Goal: Information Seeking & Learning: Learn about a topic

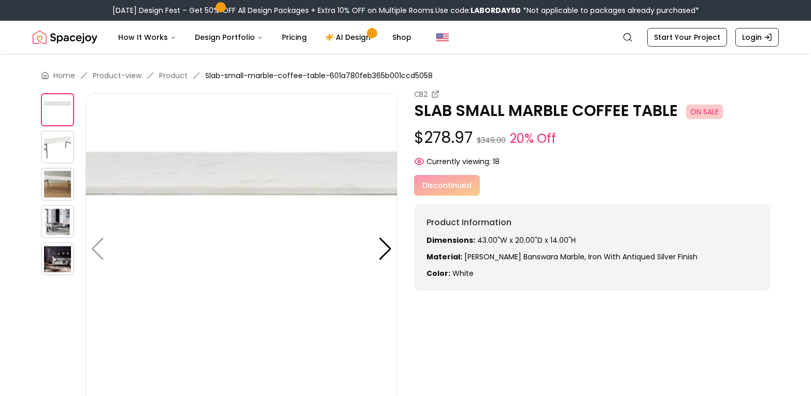
click at [64, 189] on img at bounding box center [57, 184] width 33 height 33
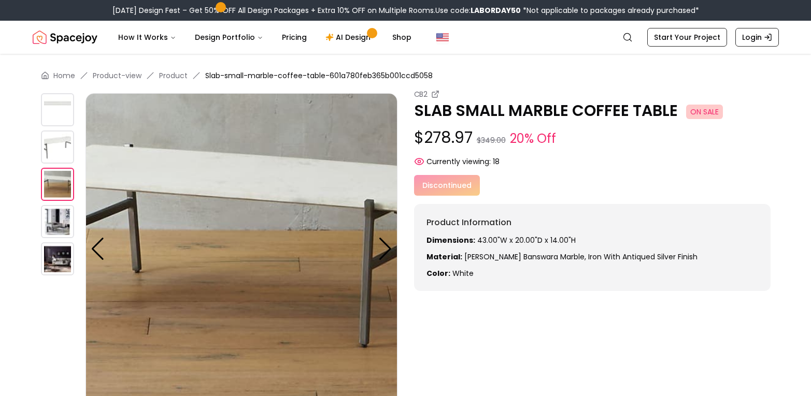
click at [54, 228] on img at bounding box center [57, 221] width 33 height 33
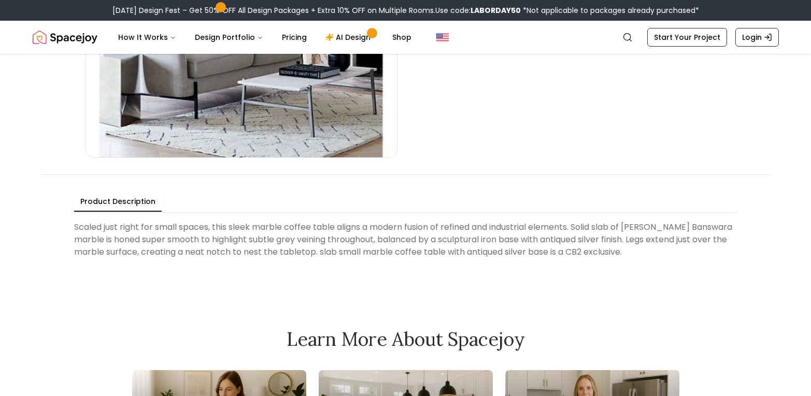
scroll to position [259, 0]
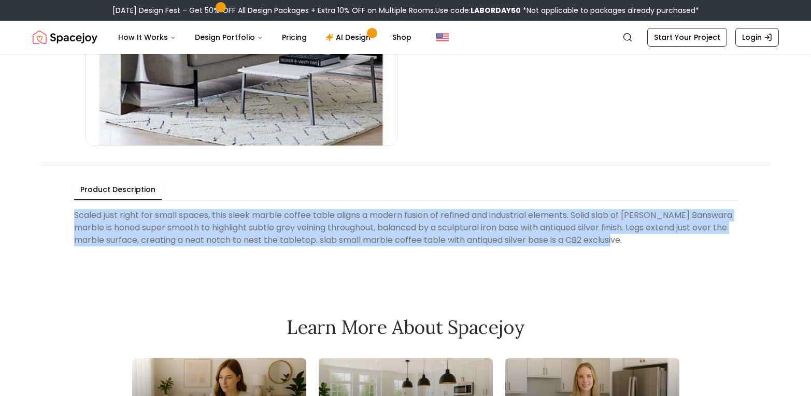
drag, startPoint x: 648, startPoint y: 240, endPoint x: 69, endPoint y: 219, distance: 579.3
click at [69, 219] on div "Product Description Scaled just right for small spaces, this sleek marble coffe…" at bounding box center [406, 215] width 730 height 105
copy Description "Scaled just right for small spaces, this sleek marble coffee table aligns a mod…"
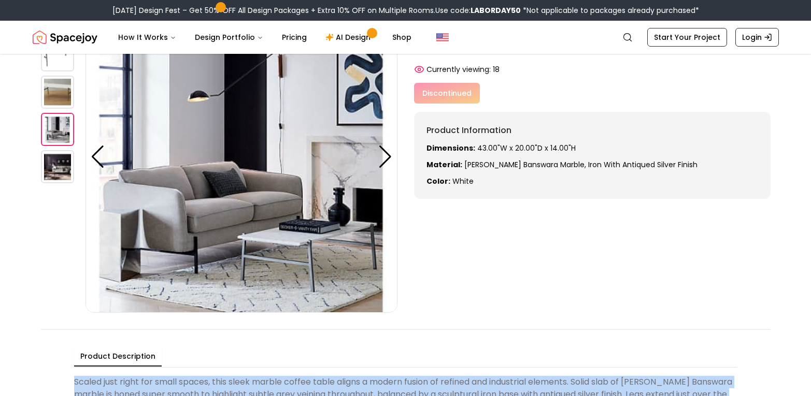
scroll to position [0, 0]
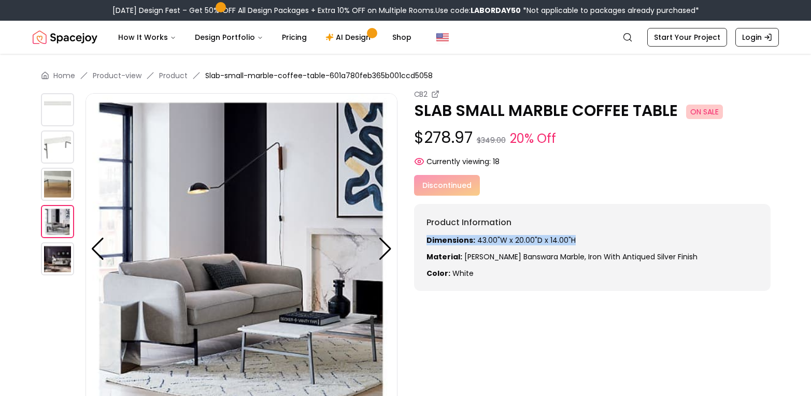
drag, startPoint x: 572, startPoint y: 242, endPoint x: 426, endPoint y: 236, distance: 146.8
click at [426, 236] on div "Product Information Dimensions: 43.00"W x 20.00"D x 14.00"H Material: [PERSON_N…" at bounding box center [592, 247] width 357 height 87
copy p "Dimensions: 43.00"W x 20.00"D x 14.00"H"
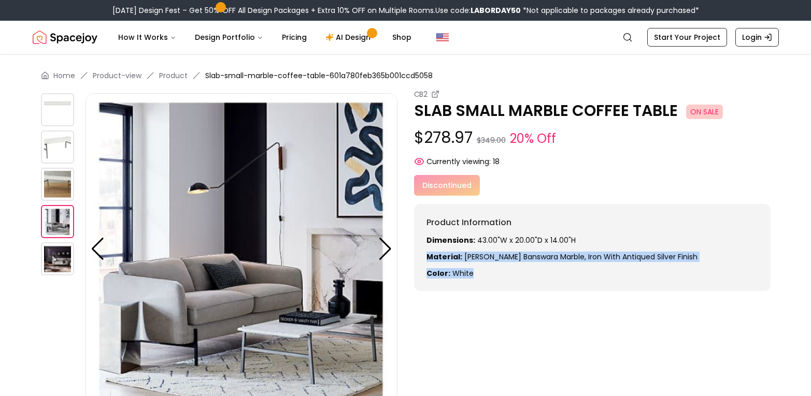
drag, startPoint x: 472, startPoint y: 273, endPoint x: 422, endPoint y: 257, distance: 52.1
click at [422, 257] on div "Product Information Dimensions: 43.00"W x 20.00"D x 14.00"H Material: [PERSON_N…" at bounding box center [592, 247] width 357 height 87
copy div "Material: [PERSON_NAME] Banswara marble, Iron with antiqued silver finish Color…"
